Goal: Information Seeking & Learning: Find specific fact

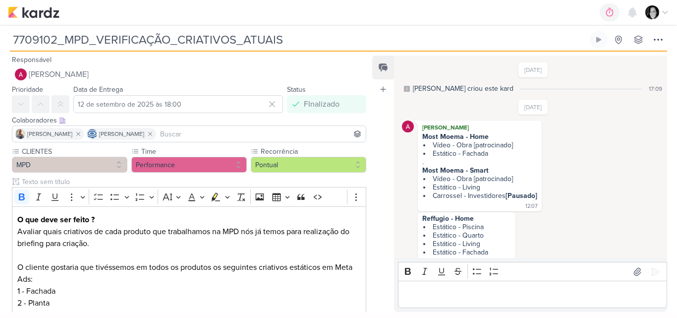
scroll to position [459, 0]
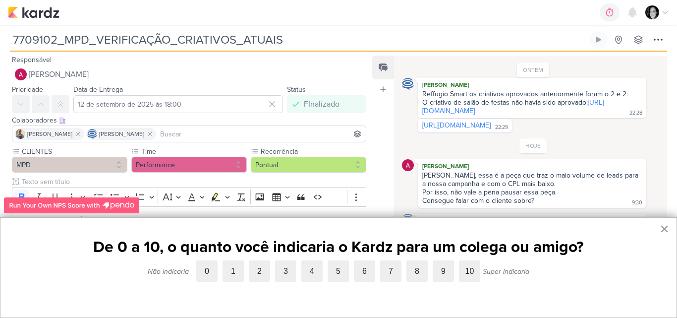
drag, startPoint x: 298, startPoint y: 34, endPoint x: 28, endPoint y: 50, distance: 271.1
click at [28, 50] on div "7709102_MPD_VERIFICAÇÃO_CRIATIVOS_ATUAIS Criado por [PERSON_NAME] nenhum grupo …" at bounding box center [338, 41] width 657 height 21
click at [361, 28] on div "7709102_MPD_VERIFICAÇÃO_CRIATIVOS_ATUAIS Criado por Isabella nenhum grupo dispo…" at bounding box center [338, 38] width 677 height 27
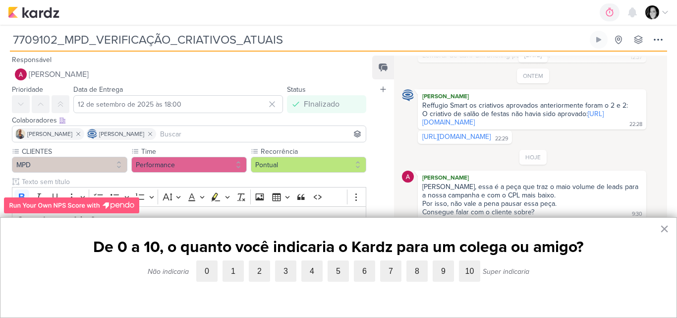
scroll to position [459, 0]
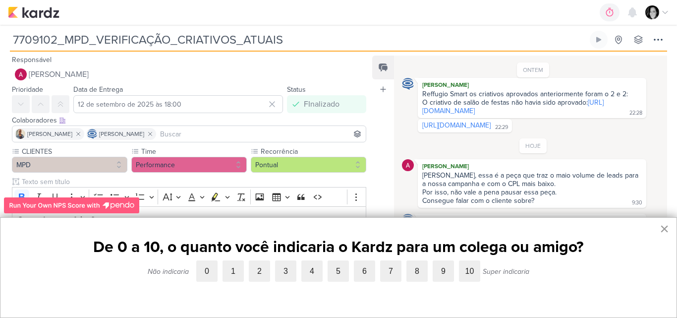
click at [665, 228] on button "×" at bounding box center [664, 229] width 9 height 16
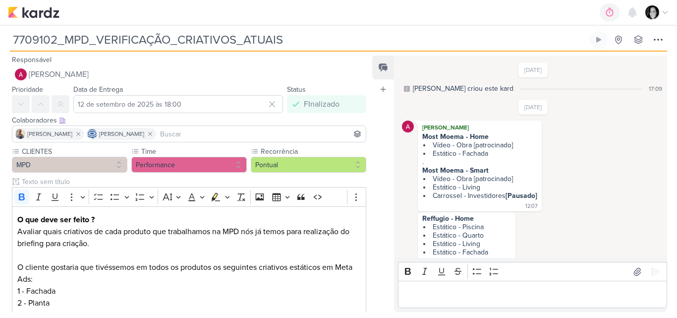
scroll to position [459, 0]
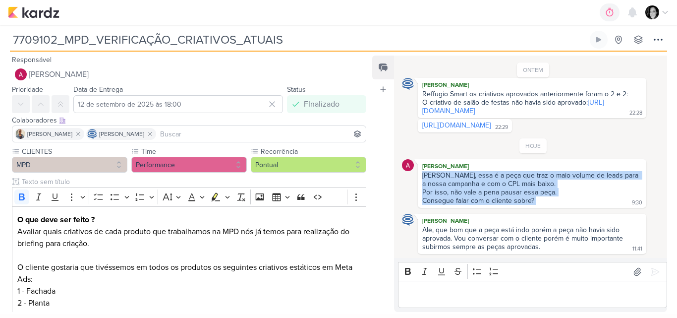
drag, startPoint x: 539, startPoint y: 202, endPoint x: 416, endPoint y: 176, distance: 125.5
click at [416, 176] on div "Alessandra Gomes Carol, essa é a peça que traz o maio volume de leads para a no…" at bounding box center [533, 183] width 262 height 49
click at [498, 177] on div "[PERSON_NAME], essa é a peça que traz o maio volume de leads para a nossa campa…" at bounding box center [532, 179] width 220 height 17
copy div "Carol, essa é a peça que traz o maio volume de leads para a nossa campanha e co…"
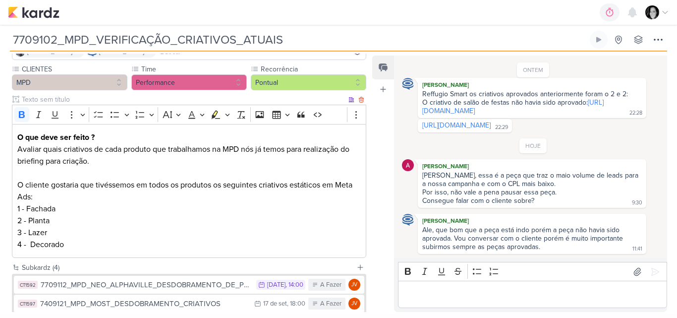
scroll to position [176, 0]
